Goal: Transaction & Acquisition: Purchase product/service

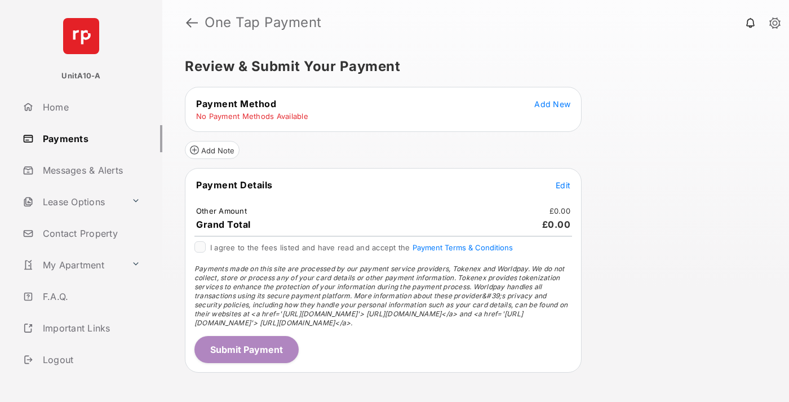
click at [552, 104] on span "Add New" at bounding box center [552, 104] width 36 height 10
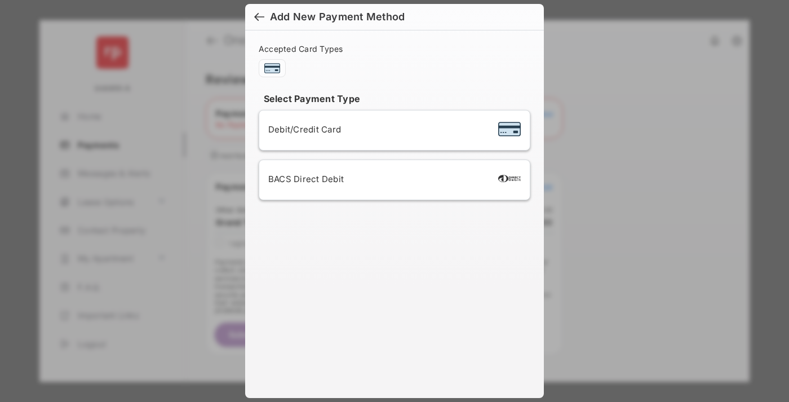
click at [302, 129] on span "Debit/Credit Card" at bounding box center [304, 129] width 73 height 11
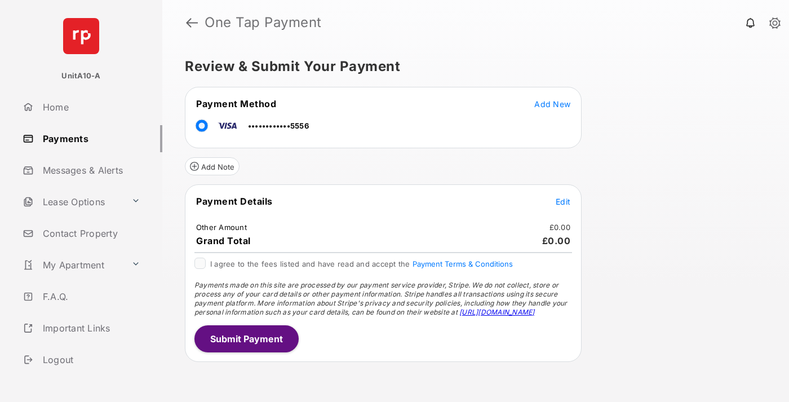
click at [563, 201] on span "Edit" at bounding box center [563, 202] width 15 height 10
click at [246, 338] on button "Submit Payment" at bounding box center [246, 338] width 104 height 27
